Goal: Information Seeking & Learning: Check status

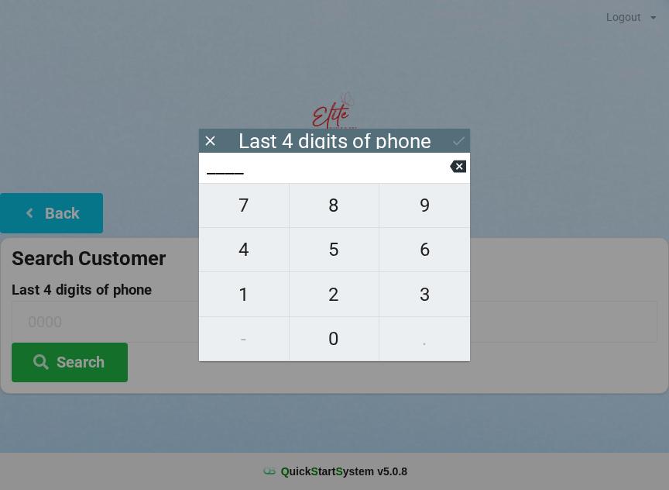
click at [240, 287] on span "1" at bounding box center [244, 294] width 90 height 33
type input "1___"
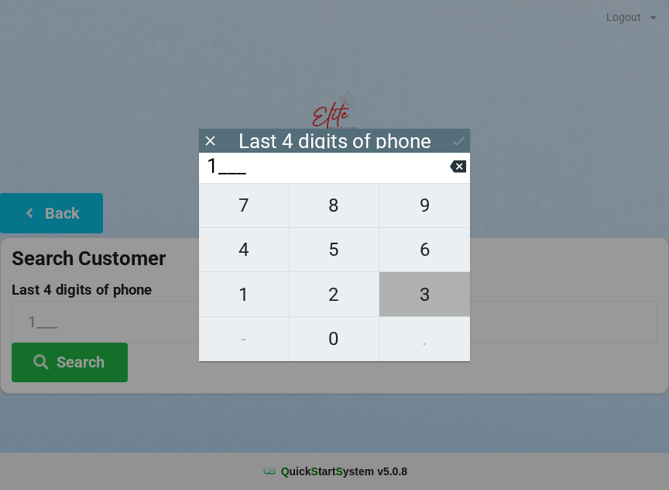
click at [431, 292] on span "3" at bounding box center [425, 294] width 91 height 33
type input "13__"
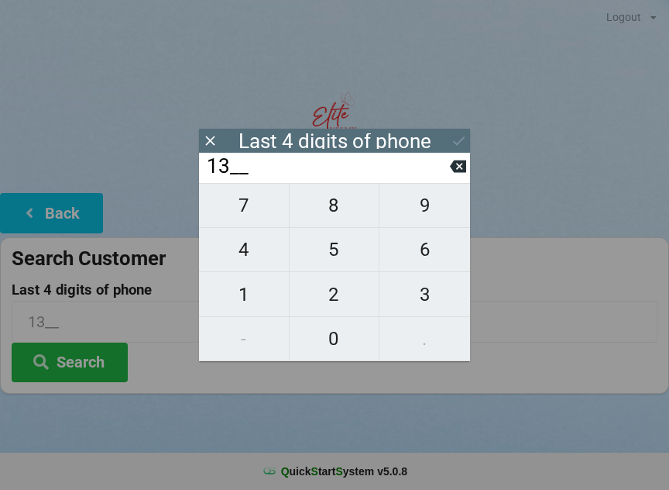
click at [229, 294] on span "1" at bounding box center [244, 294] width 90 height 33
type input "131_"
click at [243, 246] on span "4" at bounding box center [244, 249] width 90 height 33
type input "1314"
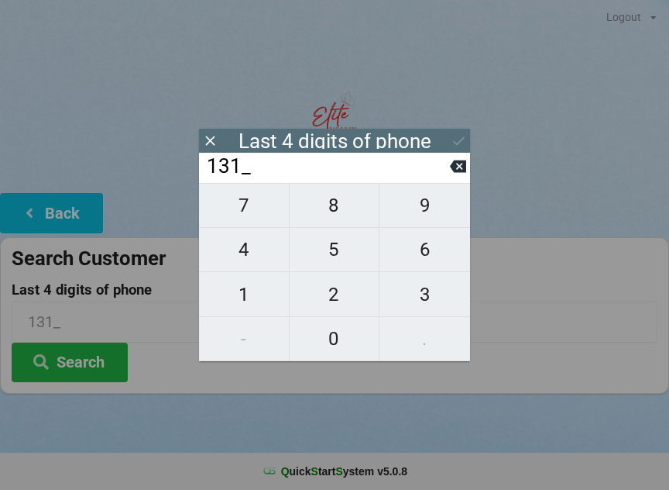
type input "1314"
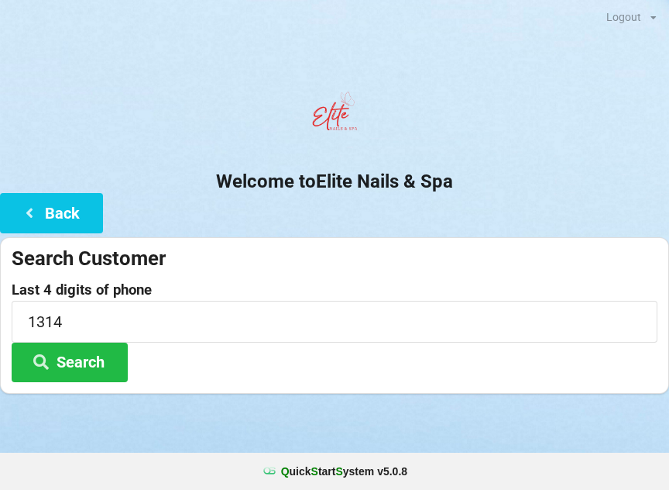
click at [390, 411] on div at bounding box center [334, 413] width 669 height 39
click at [83, 357] on button "Search" at bounding box center [70, 362] width 116 height 40
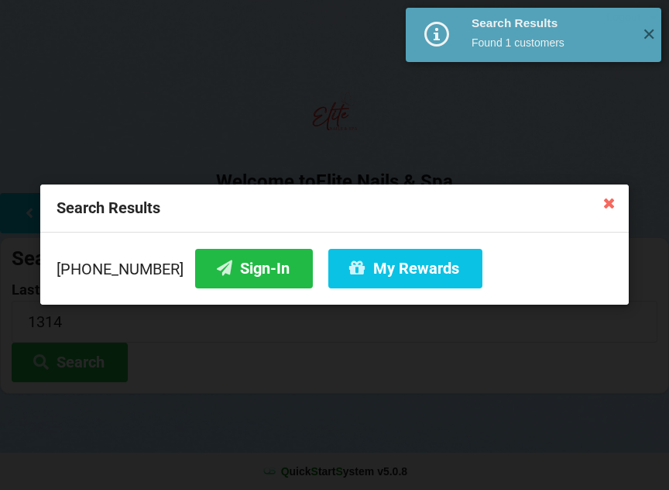
click at [394, 267] on button "My Rewards" at bounding box center [405, 269] width 154 height 40
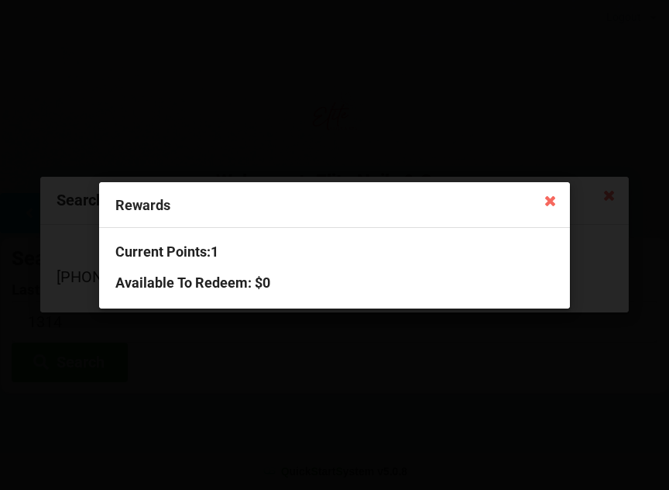
click at [229, 421] on div "Rewards Current Points: 1 Available To Redeem : $0" at bounding box center [334, 245] width 669 height 490
click at [267, 397] on div "Rewards Current Points: 1 Available To Redeem : $0" at bounding box center [334, 245] width 669 height 490
click at [552, 194] on icon at bounding box center [550, 199] width 25 height 25
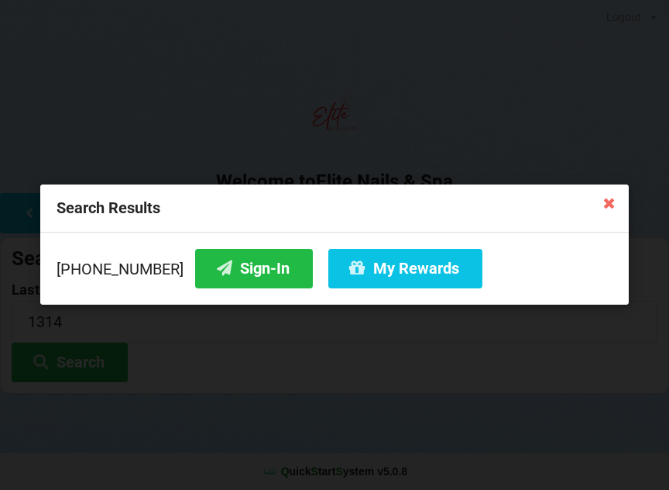
click at [604, 196] on icon at bounding box center [609, 202] width 25 height 25
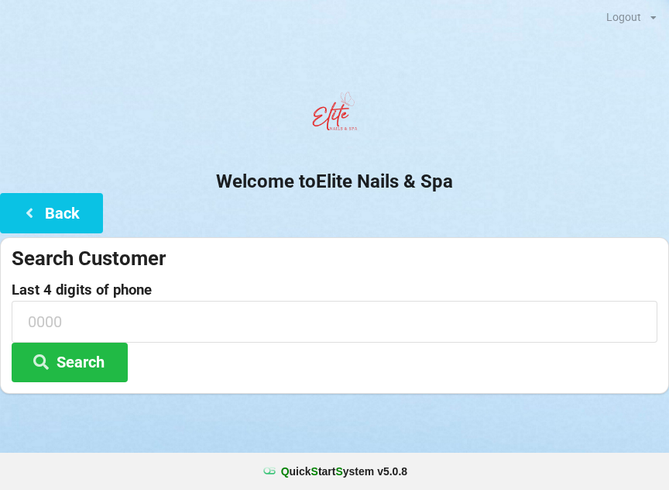
click at [65, 213] on button "Back" at bounding box center [51, 213] width 103 height 40
